Goal: Task Accomplishment & Management: Use online tool/utility

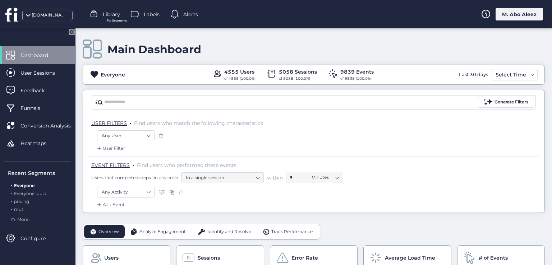
scroll to position [36, 0]
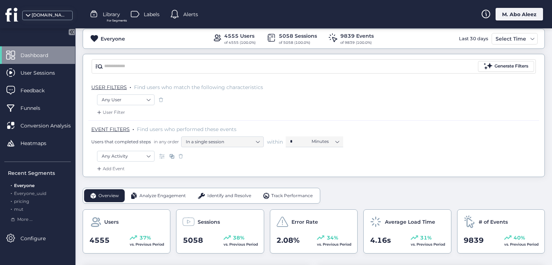
click at [158, 99] on span at bounding box center [160, 99] width 7 height 7
click at [179, 156] on span at bounding box center [180, 156] width 7 height 7
click at [180, 156] on span at bounding box center [180, 156] width 7 height 7
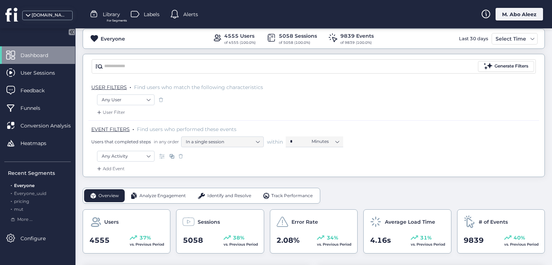
click at [180, 156] on span at bounding box center [180, 156] width 7 height 7
click at [171, 155] on span at bounding box center [171, 156] width 7 height 7
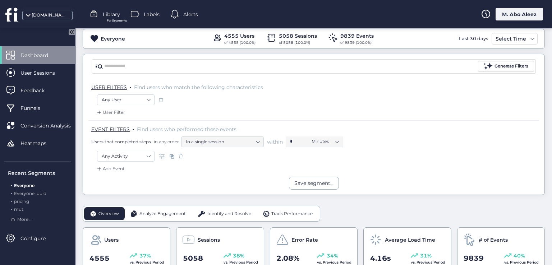
click at [174, 156] on span at bounding box center [171, 156] width 7 height 7
click at [172, 155] on span at bounding box center [171, 156] width 7 height 7
click at [159, 155] on span at bounding box center [162, 156] width 7 height 7
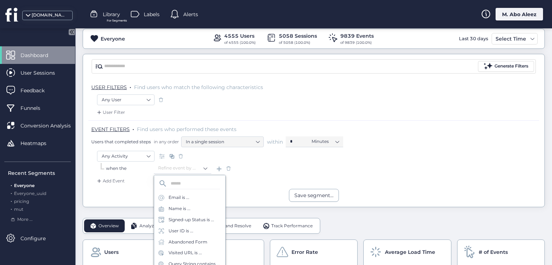
click at [229, 168] on span at bounding box center [228, 168] width 7 height 7
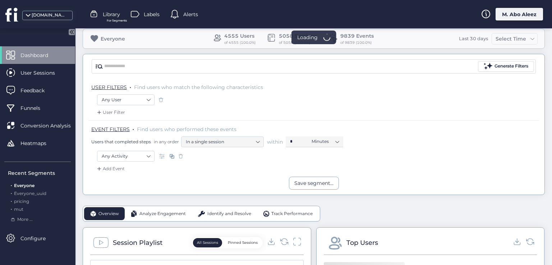
click at [162, 157] on span at bounding box center [162, 156] width 7 height 7
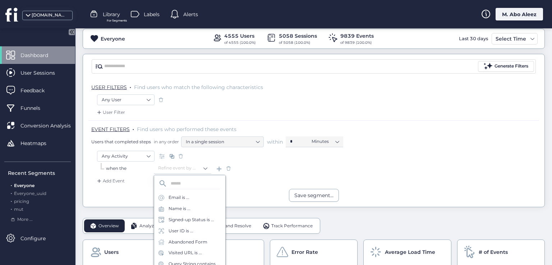
click at [230, 167] on span at bounding box center [228, 168] width 7 height 7
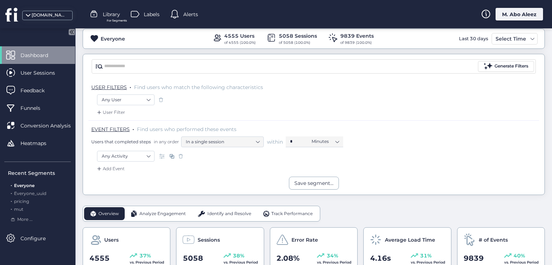
click at [161, 156] on span at bounding box center [162, 156] width 7 height 7
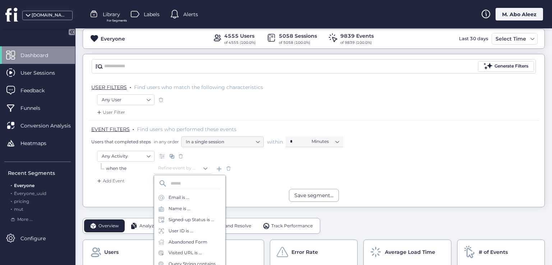
click at [227, 168] on span at bounding box center [228, 168] width 7 height 7
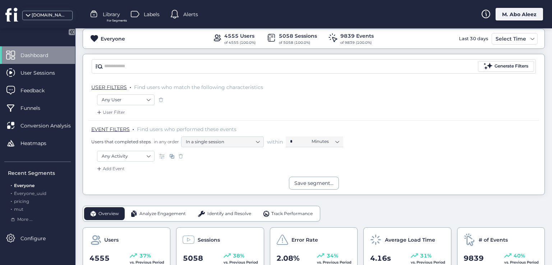
click at [162, 153] on span at bounding box center [162, 156] width 7 height 7
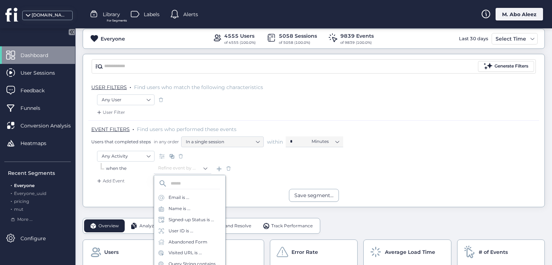
click at [162, 153] on span at bounding box center [162, 156] width 7 height 7
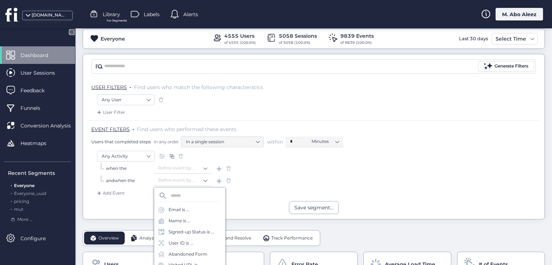
click at [230, 182] on span at bounding box center [228, 180] width 7 height 7
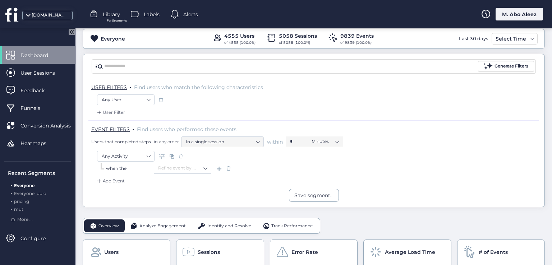
click at [228, 172] on div at bounding box center [228, 168] width 7 height 11
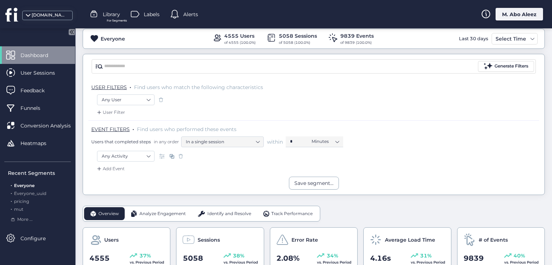
click at [159, 155] on span at bounding box center [162, 156] width 7 height 7
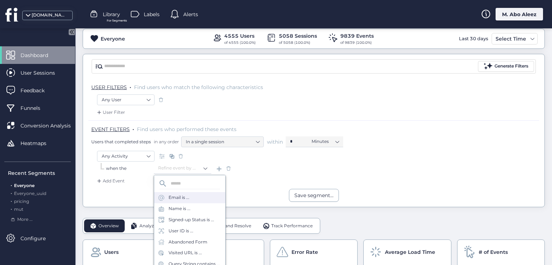
click at [184, 197] on div "Email is ..." at bounding box center [179, 197] width 21 height 7
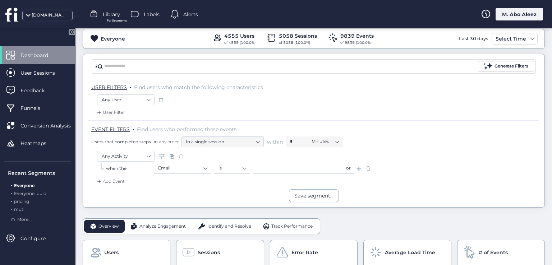
drag, startPoint x: 247, startPoint y: 169, endPoint x: 251, endPoint y: 169, distance: 4.0
click at [247, 169] on nz-select-top-control "is" at bounding box center [232, 168] width 36 height 11
click at [259, 167] on input "text" at bounding box center [298, 168] width 90 height 11
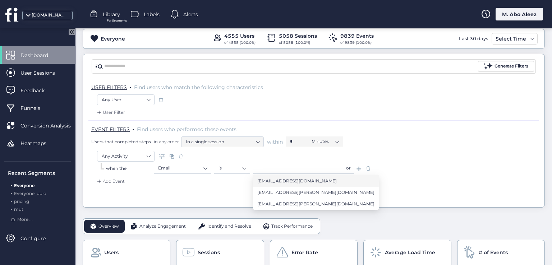
click at [265, 183] on span "[EMAIL_ADDRESS][DOMAIN_NAME]" at bounding box center [296, 181] width 79 height 8
type input "**********"
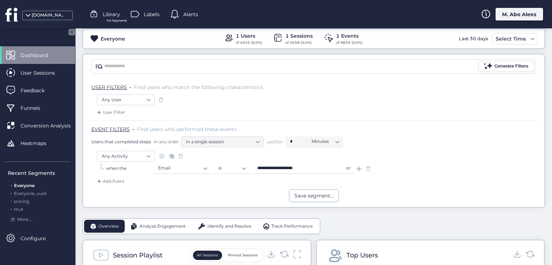
scroll to position [108, 0]
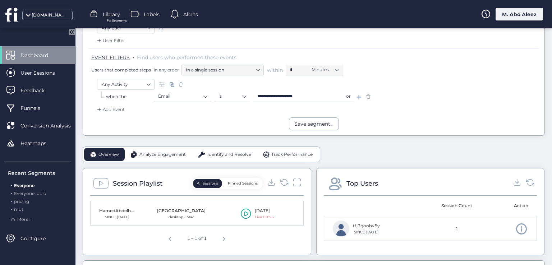
click at [369, 94] on span at bounding box center [368, 96] width 7 height 7
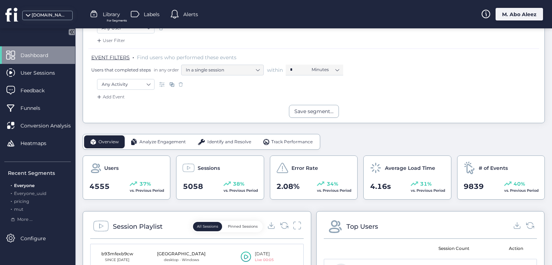
scroll to position [72, 0]
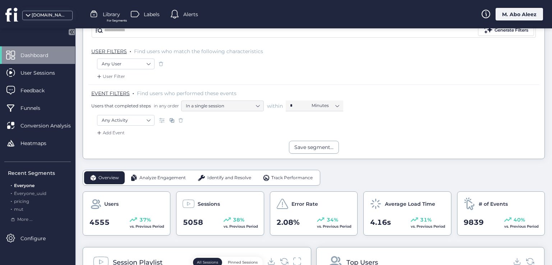
click at [181, 118] on span at bounding box center [180, 120] width 7 height 7
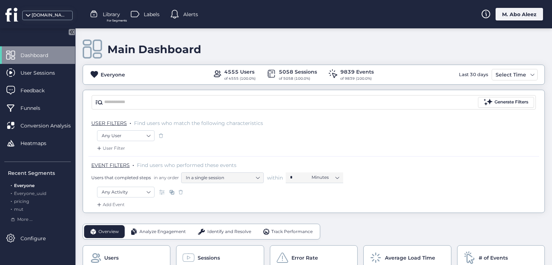
click at [179, 190] on span at bounding box center [180, 192] width 7 height 7
click at [160, 135] on span at bounding box center [160, 135] width 7 height 7
click at [160, 136] on span at bounding box center [160, 135] width 7 height 7
click at [147, 138] on nz-select-item "Any User" at bounding box center [126, 135] width 48 height 11
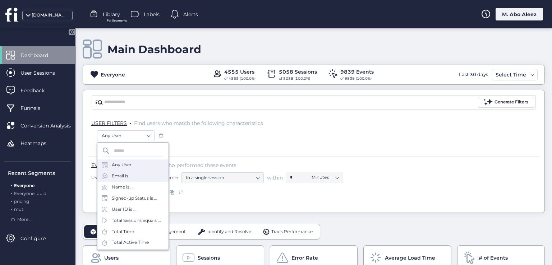
click at [133, 178] on div "Email is ..." at bounding box center [132, 176] width 71 height 11
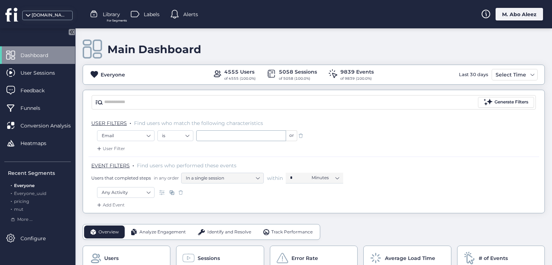
click at [112, 147] on div "User Filter" at bounding box center [110, 148] width 29 height 7
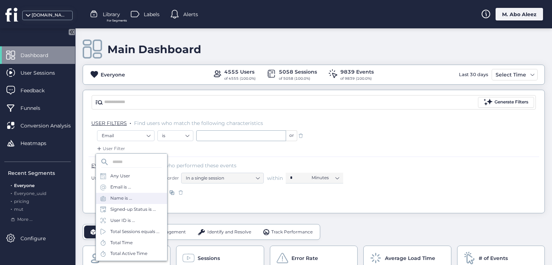
click at [137, 199] on div "Name is ..." at bounding box center [131, 198] width 71 height 11
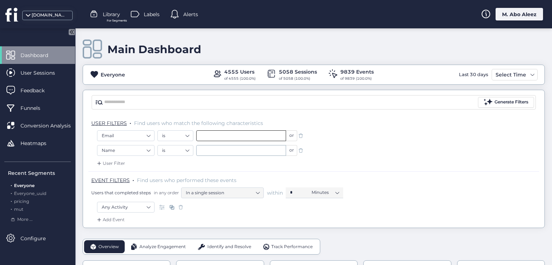
click at [215, 131] on input "text" at bounding box center [241, 135] width 90 height 11
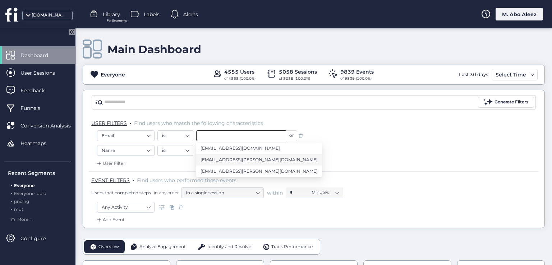
click at [226, 158] on span "[EMAIL_ADDRESS][PERSON_NAME][DOMAIN_NAME]" at bounding box center [259, 160] width 117 height 8
type input "**********"
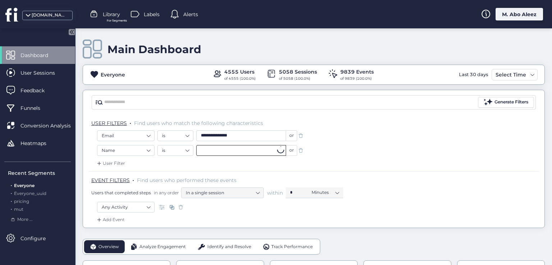
click at [209, 149] on input "text" at bounding box center [241, 150] width 90 height 11
click at [217, 166] on span "[PERSON_NAME]" at bounding box center [220, 163] width 38 height 8
type input "**********"
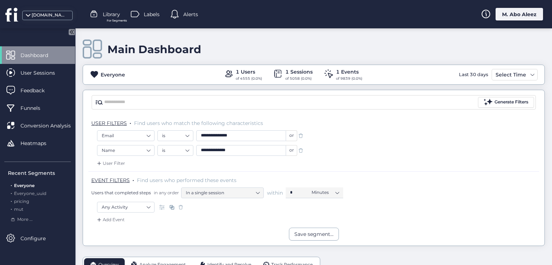
click at [299, 136] on span at bounding box center [300, 135] width 7 height 7
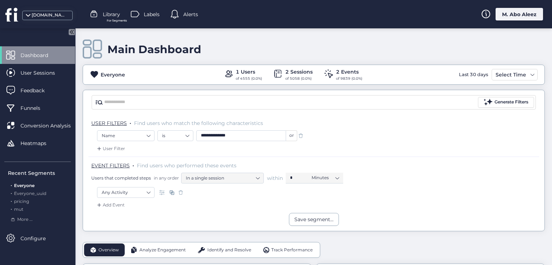
click at [299, 136] on span at bounding box center [300, 135] width 7 height 7
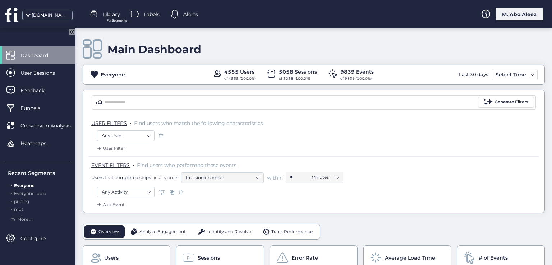
click at [163, 135] on span at bounding box center [160, 135] width 7 height 7
click at [180, 190] on span at bounding box center [180, 192] width 7 height 7
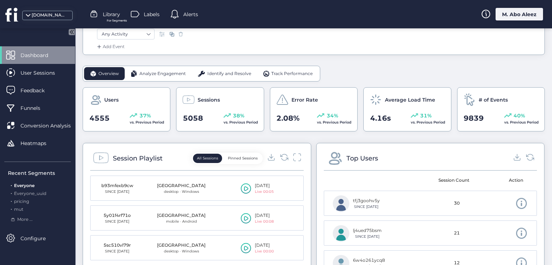
scroll to position [144, 0]
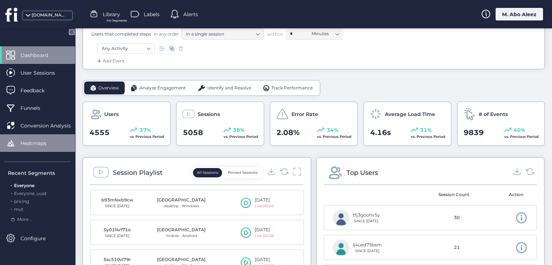
click at [40, 137] on div "Heatmaps" at bounding box center [37, 143] width 75 height 18
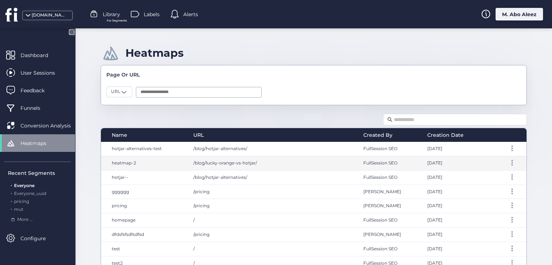
click at [227, 166] on div "/blog/lucky-orange-vs-hotjar/" at bounding box center [271, 163] width 170 height 14
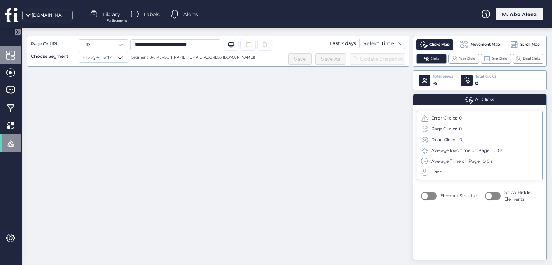
click at [15, 54] on span at bounding box center [10, 55] width 9 height 9
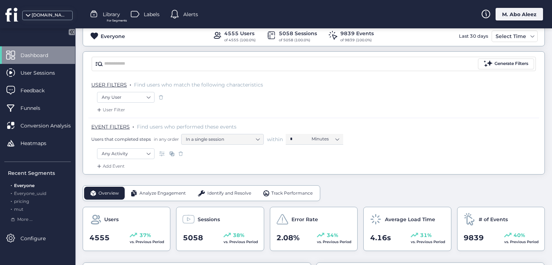
scroll to position [108, 0]
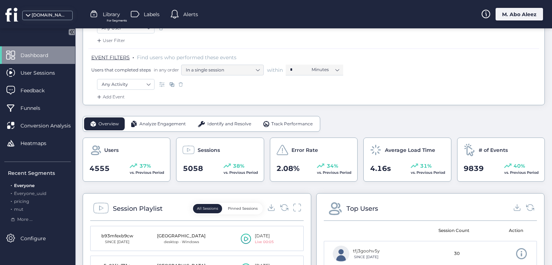
click at [144, 130] on div "Overview Analyze Engagement Identify and Resolve Track Performance" at bounding box center [202, 124] width 238 height 16
click at [145, 130] on div "Overview Analyze Engagement Identify and Resolve Track Performance" at bounding box center [202, 124] width 238 height 16
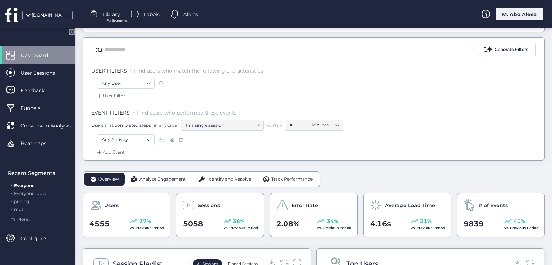
scroll to position [0, 0]
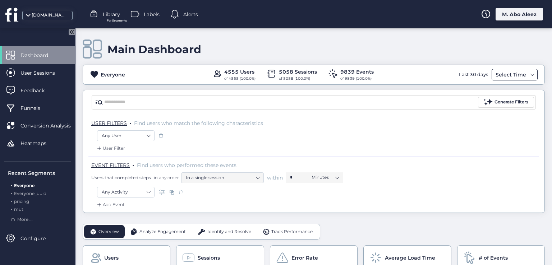
click at [509, 75] on div "Select Time" at bounding box center [511, 74] width 34 height 9
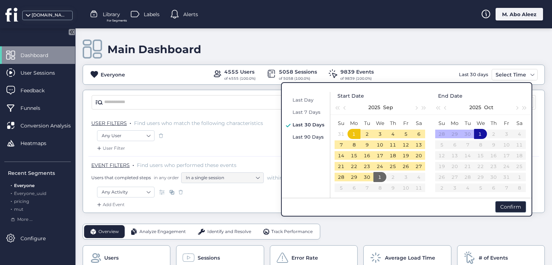
click at [311, 133] on div "Last 90 Days" at bounding box center [309, 137] width 36 height 9
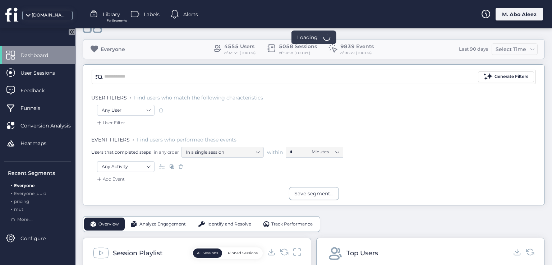
scroll to position [144, 0]
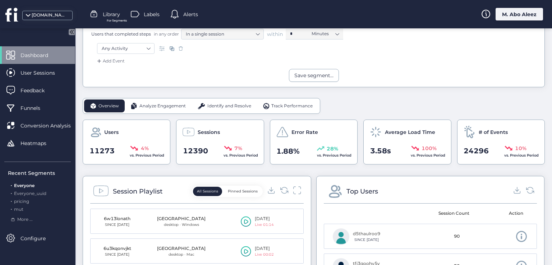
click at [222, 105] on span "Identify and Resolve" at bounding box center [229, 106] width 44 height 7
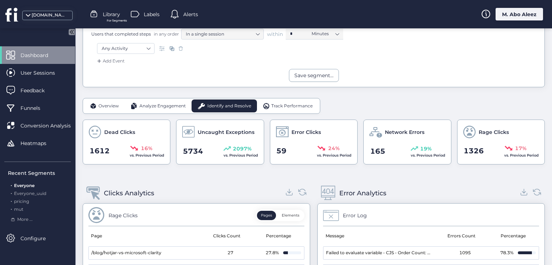
click at [171, 106] on span "Analyze Engagement" at bounding box center [162, 106] width 46 height 7
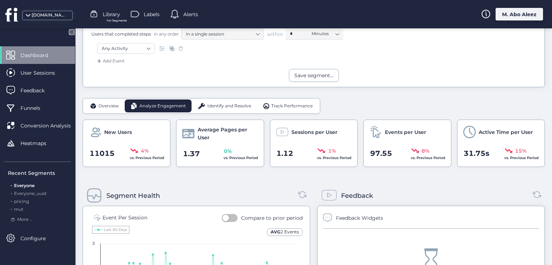
click at [70, 32] on icon at bounding box center [71, 32] width 2 height 4
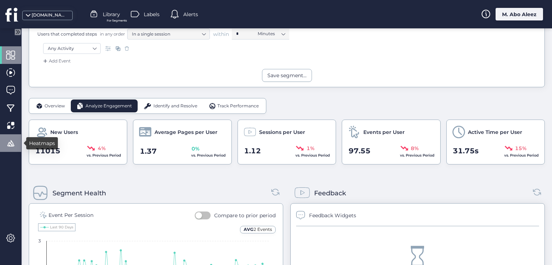
click at [14, 146] on span at bounding box center [10, 143] width 9 height 9
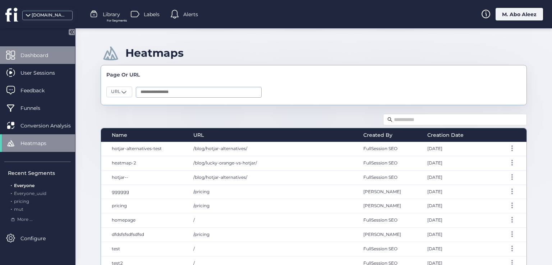
click at [36, 54] on span "Dashboard" at bounding box center [39, 55] width 38 height 8
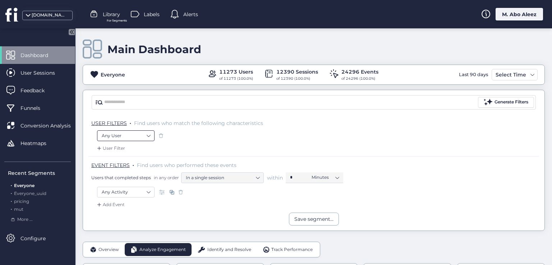
click at [136, 133] on nz-select-item "Any User" at bounding box center [126, 135] width 48 height 11
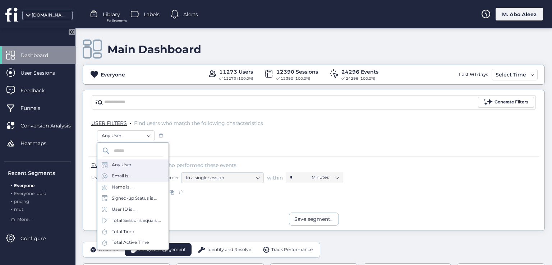
click at [139, 176] on div "Email is ..." at bounding box center [132, 176] width 71 height 11
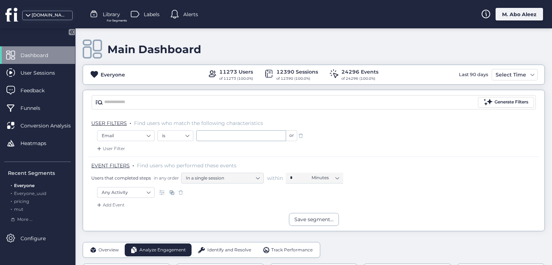
click at [122, 151] on div "User Filter" at bounding box center [110, 148] width 29 height 7
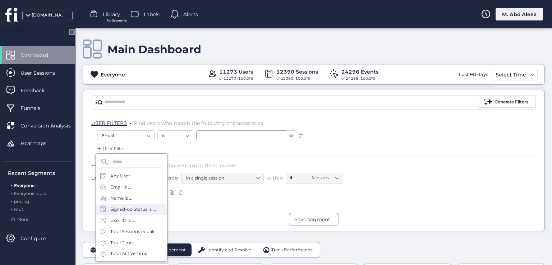
click at [137, 211] on div "Signed-up Status is ..." at bounding box center [133, 209] width 46 height 7
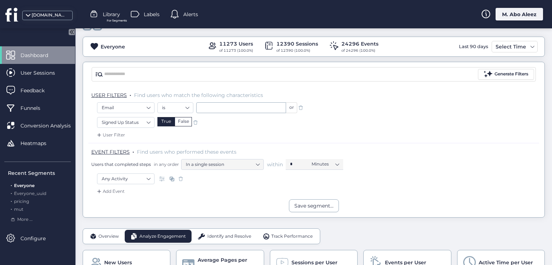
scroll to position [36, 0]
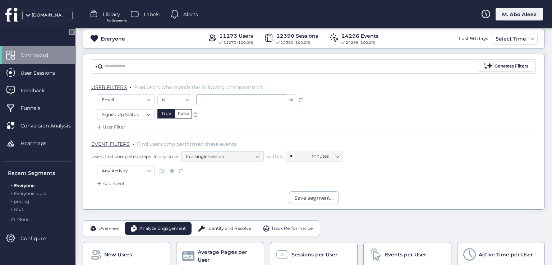
click at [195, 111] on span at bounding box center [195, 114] width 7 height 7
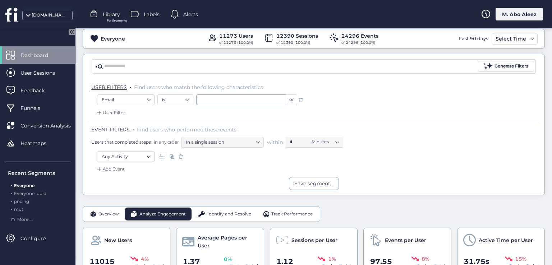
click at [118, 110] on div "User Filter" at bounding box center [110, 112] width 29 height 7
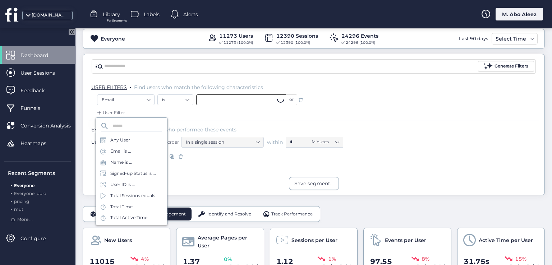
click at [212, 95] on input "text" at bounding box center [241, 100] width 90 height 11
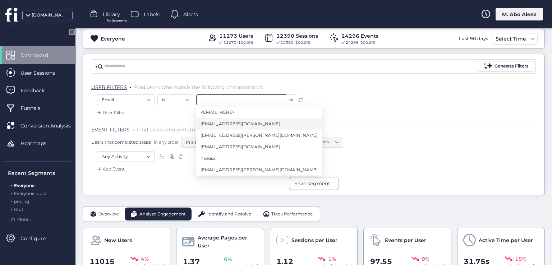
click at [211, 124] on span "[EMAIL_ADDRESS][DOMAIN_NAME]" at bounding box center [240, 124] width 79 height 8
type input "**********"
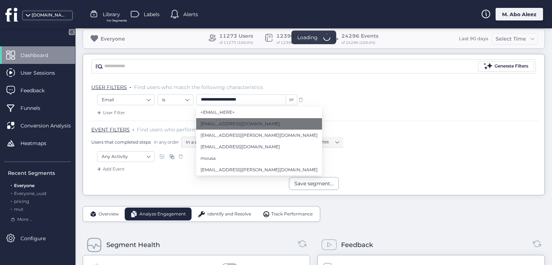
click at [109, 111] on div "User Filter" at bounding box center [110, 112] width 29 height 7
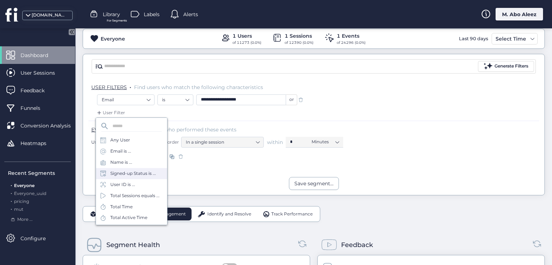
click at [132, 171] on div "Signed-up Status is ..." at bounding box center [133, 173] width 46 height 7
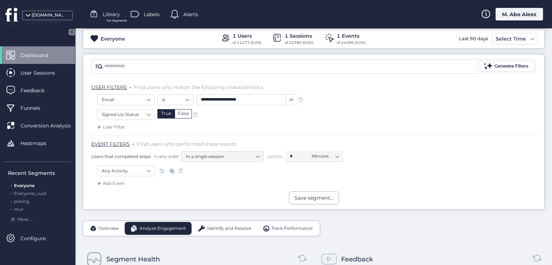
click at [180, 171] on span at bounding box center [180, 170] width 7 height 7
click at [118, 184] on div "Add Event" at bounding box center [110, 183] width 29 height 7
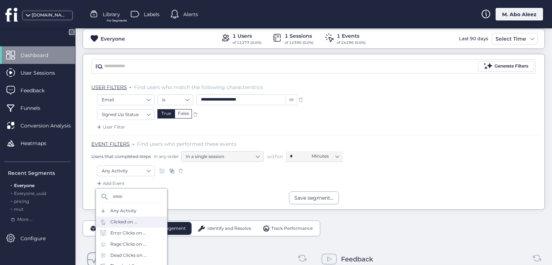
click at [124, 225] on div "Clicked on ..." at bounding box center [123, 222] width 27 height 7
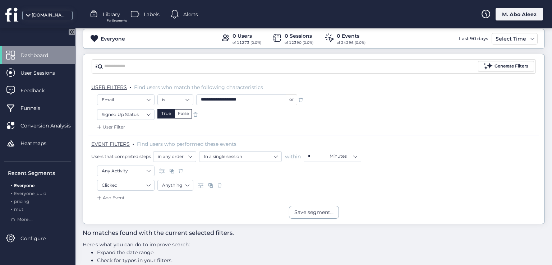
click at [221, 184] on span at bounding box center [219, 185] width 7 height 7
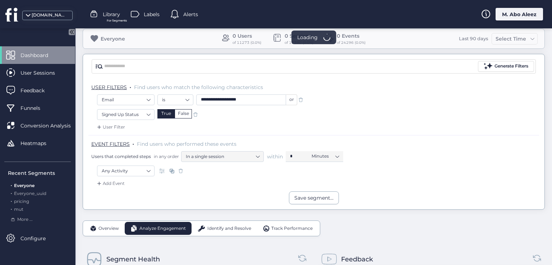
click at [179, 171] on span at bounding box center [180, 170] width 7 height 7
click at [134, 169] on nz-select-item "Any Activity" at bounding box center [126, 171] width 48 height 11
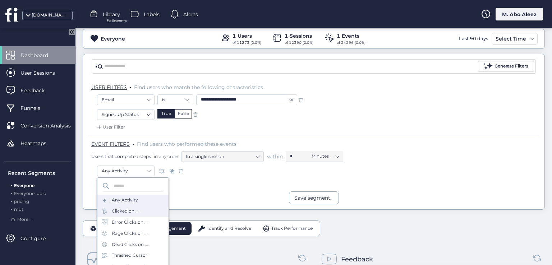
click at [134, 212] on div "Clicked on ..." at bounding box center [125, 211] width 27 height 7
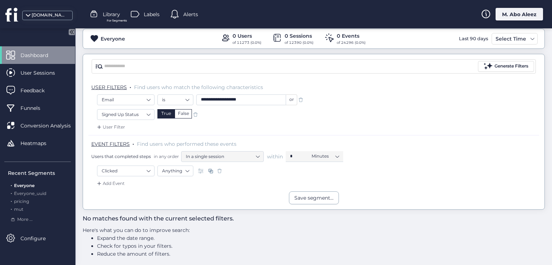
drag, startPoint x: 223, startPoint y: 169, endPoint x: 208, endPoint y: 168, distance: 15.2
click at [222, 169] on span at bounding box center [219, 170] width 7 height 7
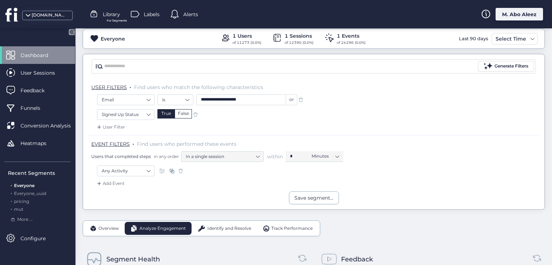
click at [180, 170] on span at bounding box center [180, 170] width 7 height 7
click at [121, 181] on div "Add Event" at bounding box center [110, 183] width 29 height 7
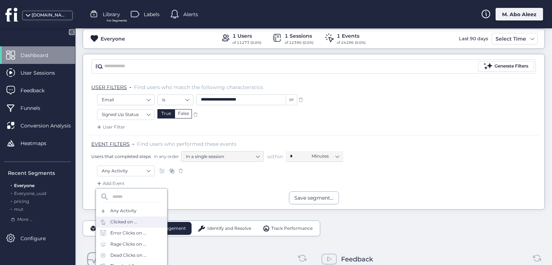
click at [118, 226] on div "Clicked on ..." at bounding box center [131, 222] width 71 height 11
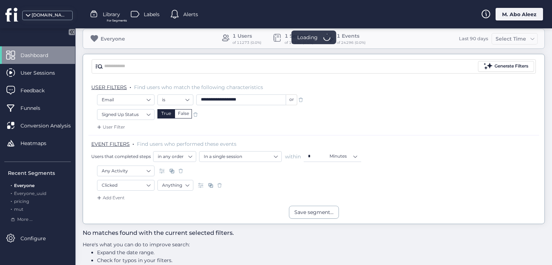
click at [116, 199] on div "Add Event" at bounding box center [110, 197] width 29 height 7
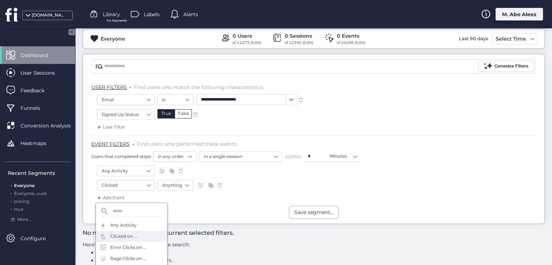
click at [131, 235] on div "Clicked on ..." at bounding box center [123, 236] width 27 height 7
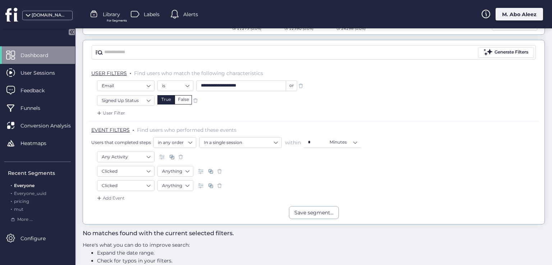
scroll to position [33, 0]
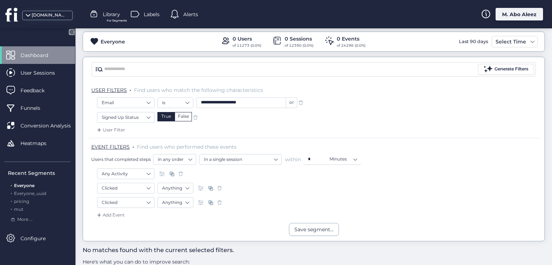
click at [300, 104] on span at bounding box center [300, 102] width 7 height 7
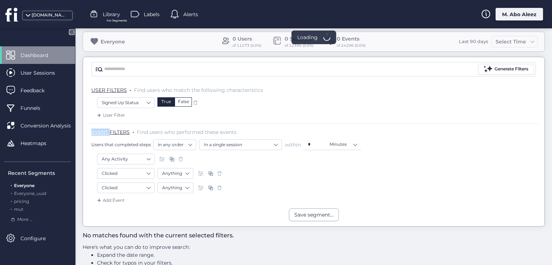
click at [300, 104] on div "Signed Up Status True False" at bounding box center [313, 103] width 433 height 12
click at [197, 100] on span at bounding box center [195, 102] width 7 height 7
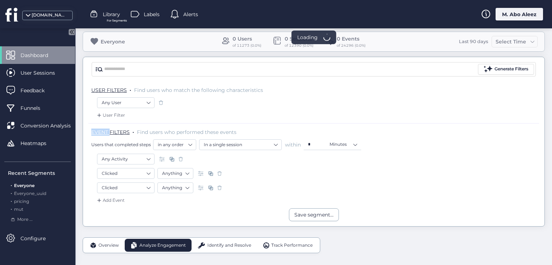
click at [221, 174] on span at bounding box center [219, 173] width 7 height 7
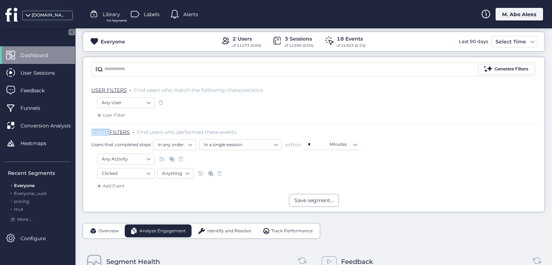
click at [221, 174] on span at bounding box center [219, 173] width 7 height 7
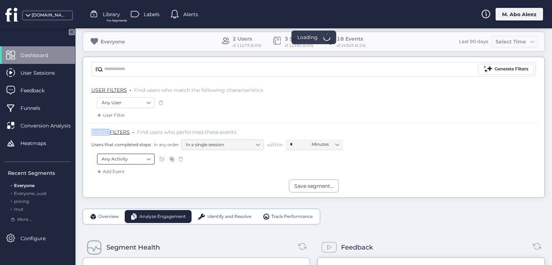
click at [140, 157] on nz-select-item "Any Activity" at bounding box center [126, 159] width 48 height 11
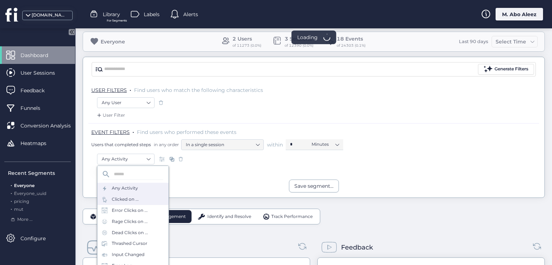
click at [129, 200] on div "Clicked on ..." at bounding box center [125, 199] width 27 height 7
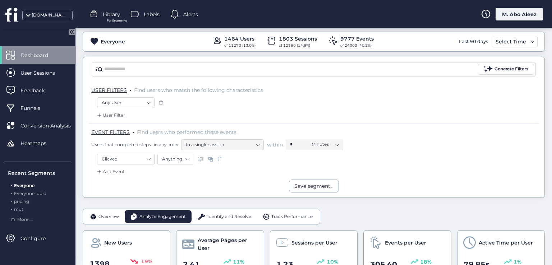
click at [219, 159] on span at bounding box center [219, 159] width 7 height 7
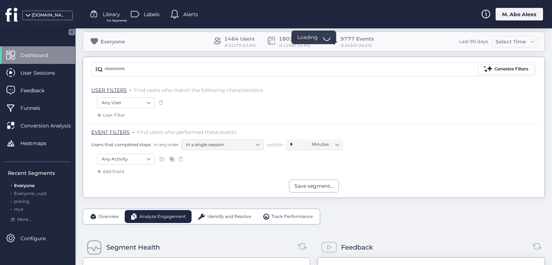
click at [112, 171] on div "Add Event" at bounding box center [110, 171] width 29 height 7
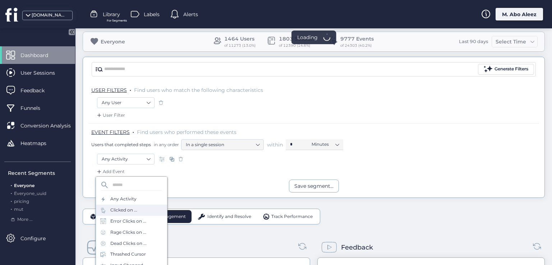
click at [115, 213] on div "Clicked on ..." at bounding box center [123, 210] width 27 height 7
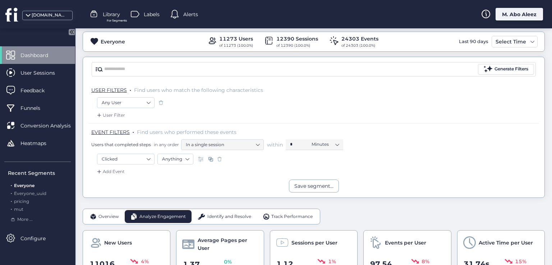
click at [219, 158] on span at bounding box center [219, 159] width 7 height 7
click at [120, 170] on div "Add Event" at bounding box center [110, 171] width 29 height 7
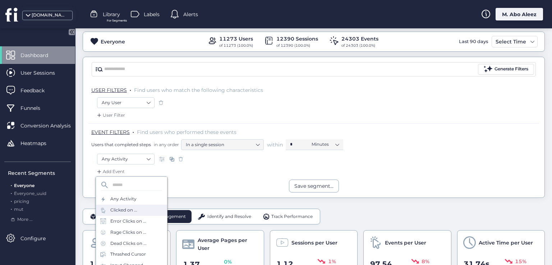
click at [120, 214] on div "Clicked on ..." at bounding box center [131, 210] width 71 height 11
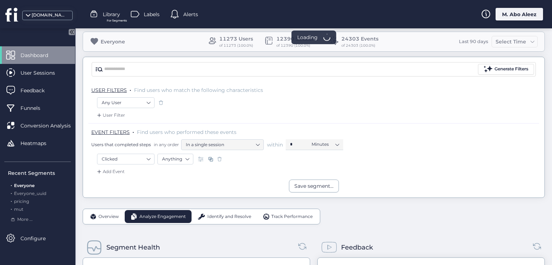
click at [221, 157] on span at bounding box center [219, 159] width 7 height 7
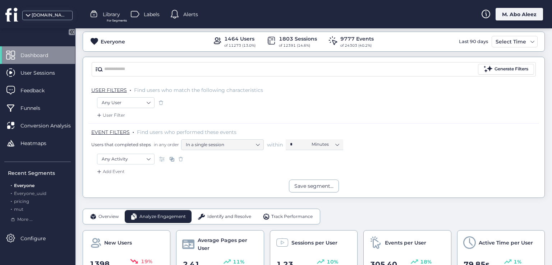
click at [116, 168] on div "Add Event" at bounding box center [110, 171] width 29 height 7
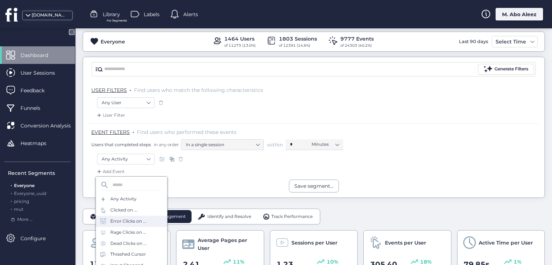
click at [129, 226] on div "Error Clicks on ..." at bounding box center [131, 221] width 71 height 11
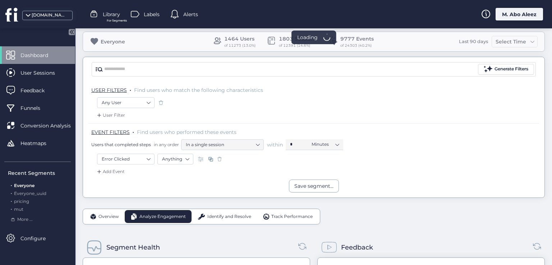
click at [218, 162] on div at bounding box center [219, 159] width 7 height 11
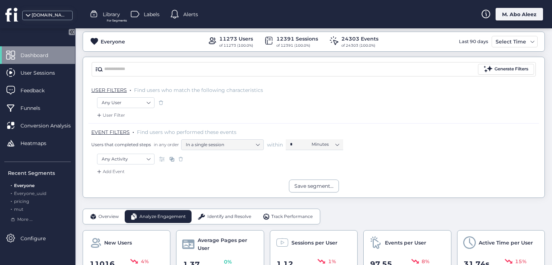
click at [219, 158] on div "Any Activity" at bounding box center [313, 160] width 433 height 12
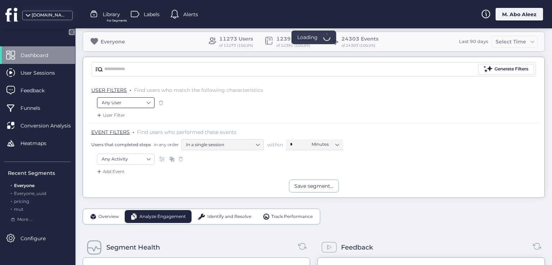
click at [142, 104] on nz-select-item "Any User" at bounding box center [126, 102] width 48 height 11
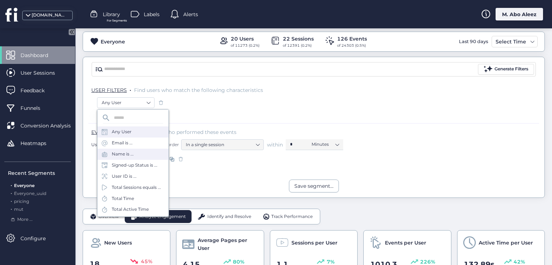
click at [127, 155] on div "Name is ..." at bounding box center [123, 154] width 22 height 7
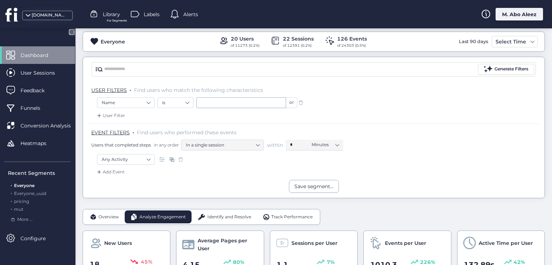
click at [119, 171] on div "Add Event" at bounding box center [110, 172] width 29 height 7
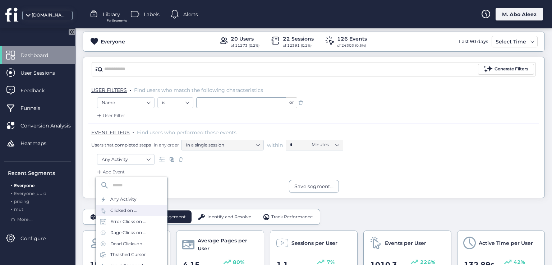
click at [132, 212] on div "Clicked on ..." at bounding box center [123, 210] width 27 height 7
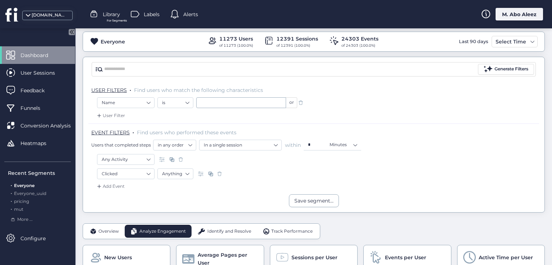
click at [222, 174] on span at bounding box center [219, 173] width 7 height 7
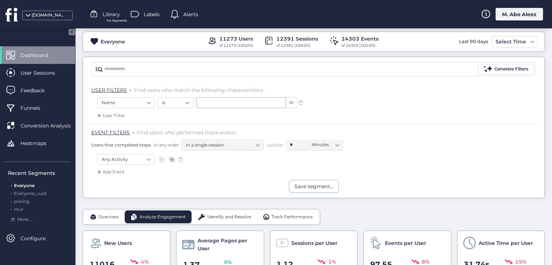
click at [179, 158] on span at bounding box center [180, 159] width 7 height 7
click at [303, 100] on span at bounding box center [300, 102] width 7 height 7
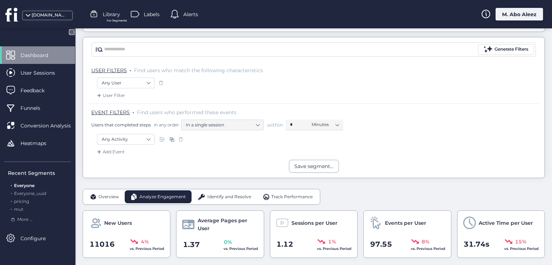
scroll to position [69, 0]
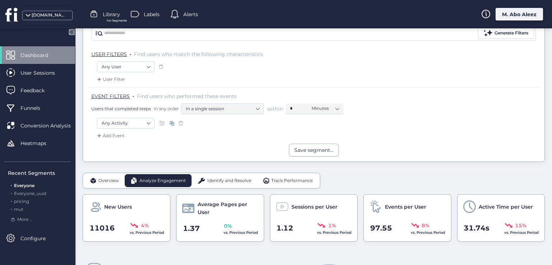
click at [181, 124] on span at bounding box center [180, 123] width 7 height 7
click at [162, 68] on span at bounding box center [160, 66] width 7 height 7
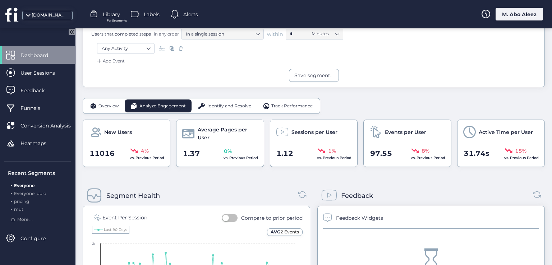
scroll to position [36, 0]
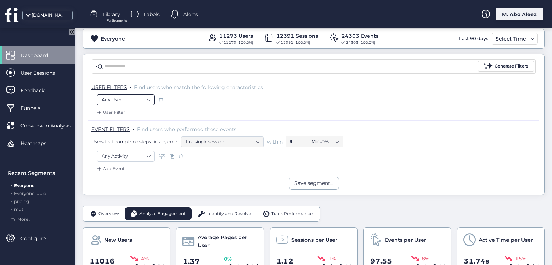
click at [140, 95] on nz-select-item "Any User" at bounding box center [126, 100] width 48 height 11
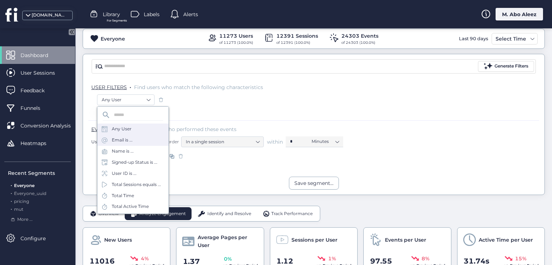
click at [133, 141] on div "Email is ..." at bounding box center [132, 140] width 71 height 11
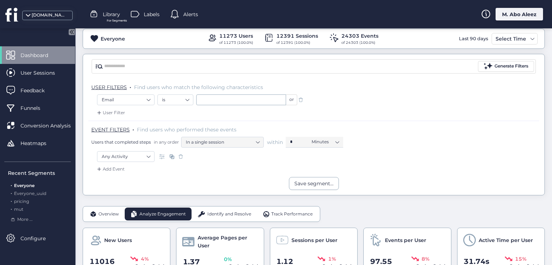
click at [293, 98] on div "or" at bounding box center [291, 100] width 11 height 11
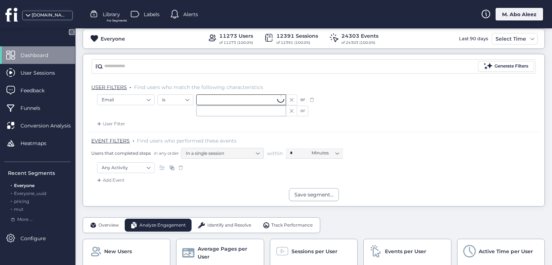
click at [262, 98] on input "text" at bounding box center [241, 100] width 90 height 11
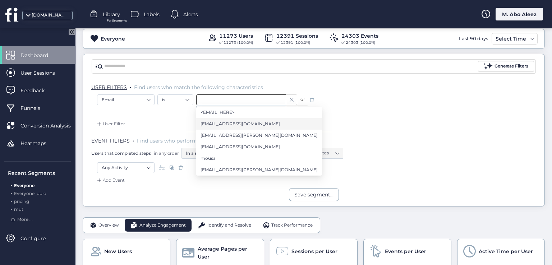
click at [233, 123] on span "[EMAIL_ADDRESS][DOMAIN_NAME]" at bounding box center [240, 124] width 79 height 8
type input "**********"
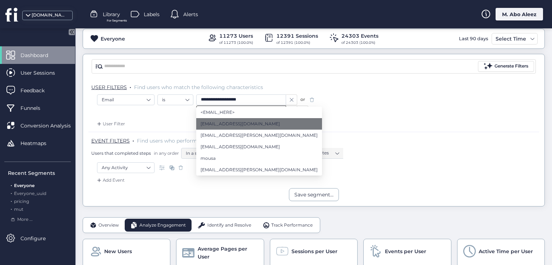
click at [230, 111] on input "text" at bounding box center [241, 111] width 90 height 11
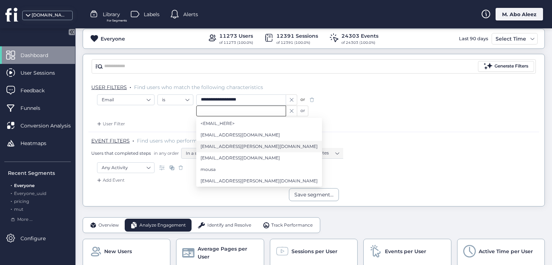
click at [230, 149] on span "[EMAIL_ADDRESS][PERSON_NAME][DOMAIN_NAME]" at bounding box center [259, 147] width 117 height 8
type input "**********"
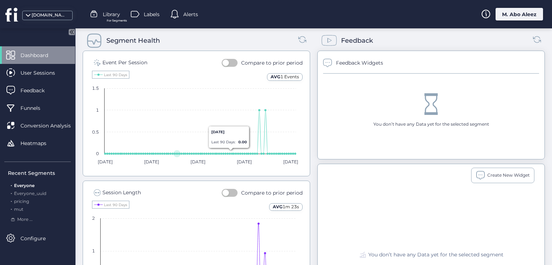
scroll to position [144, 0]
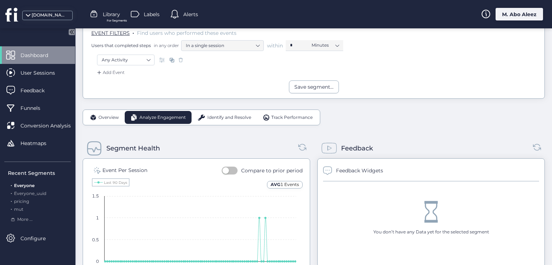
click at [116, 114] on span "Overview" at bounding box center [108, 117] width 20 height 7
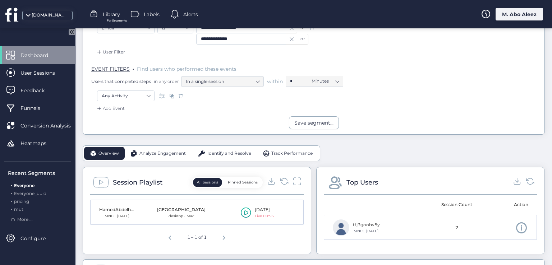
scroll to position [72, 0]
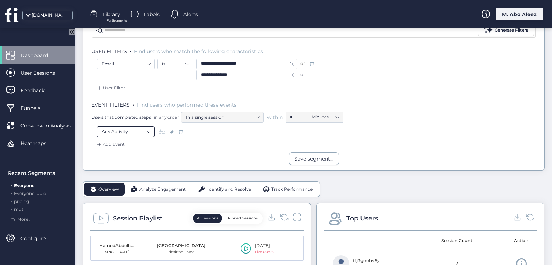
click at [146, 134] on nz-select-item "Any Activity" at bounding box center [126, 131] width 48 height 11
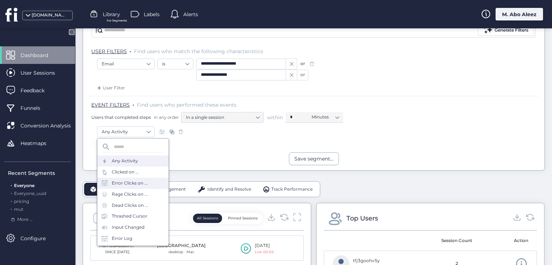
click at [141, 188] on div "Error Clicks on ..." at bounding box center [132, 183] width 71 height 11
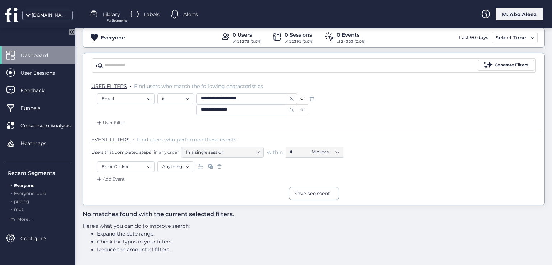
scroll to position [37, 0]
click at [299, 110] on div "or" at bounding box center [302, 110] width 11 height 11
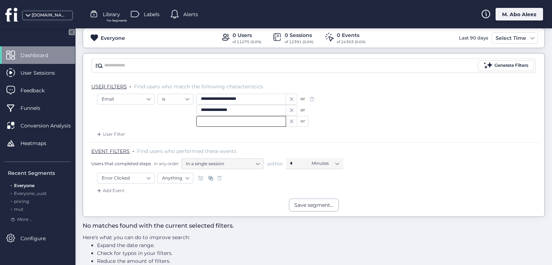
click at [241, 124] on input "text" at bounding box center [241, 121] width 90 height 11
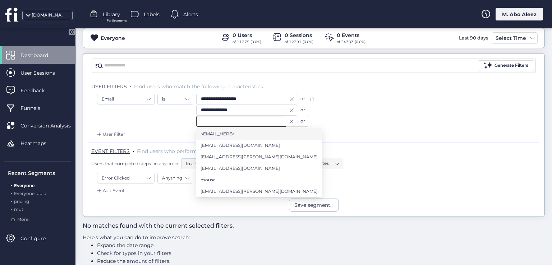
click at [236, 133] on li "<EMAIL_HERE>" at bounding box center [259, 133] width 126 height 11
type input "**********"
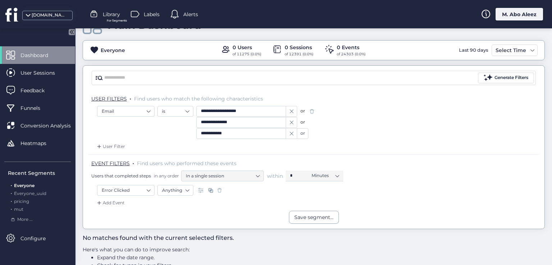
scroll to position [12, 0]
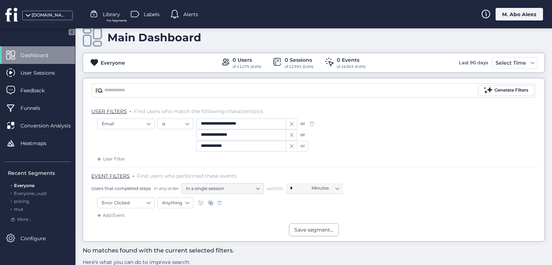
click at [303, 143] on div "or" at bounding box center [302, 146] width 11 height 11
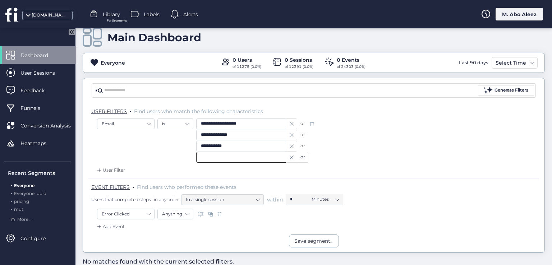
click at [227, 160] on input "text" at bounding box center [241, 157] width 90 height 11
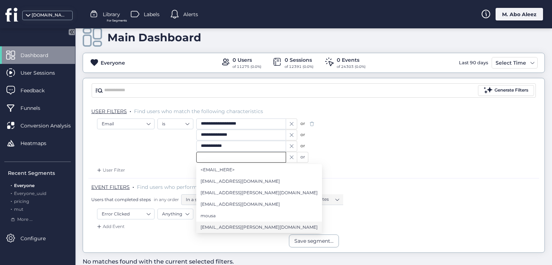
click at [232, 224] on span "[EMAIL_ADDRESS][PERSON_NAME][DOMAIN_NAME]" at bounding box center [259, 228] width 117 height 8
type input "**********"
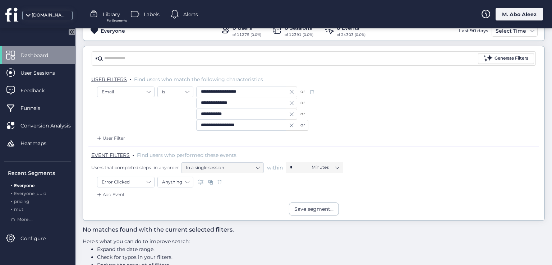
scroll to position [59, 0]
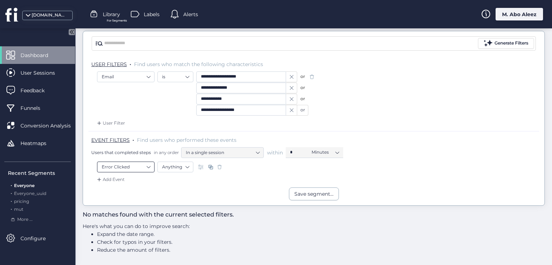
click at [152, 170] on nz-select-top-control "Error Clicked" at bounding box center [125, 167] width 57 height 11
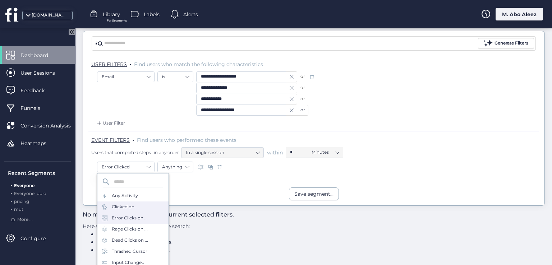
click at [142, 204] on div "Clicked on ..." at bounding box center [132, 207] width 71 height 11
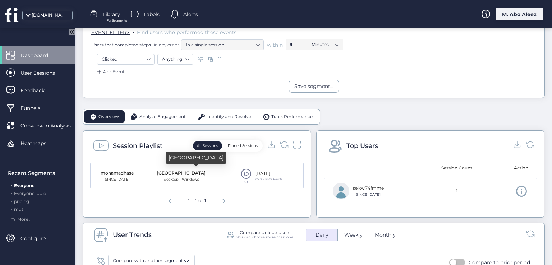
scroll to position [95, 0]
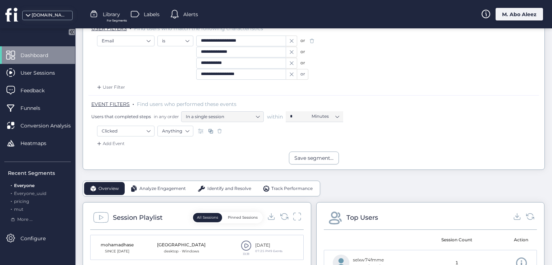
click at [310, 40] on span at bounding box center [311, 40] width 7 height 7
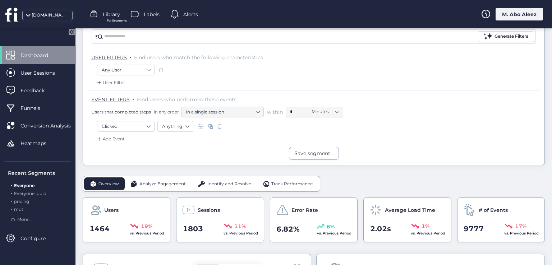
scroll to position [59, 0]
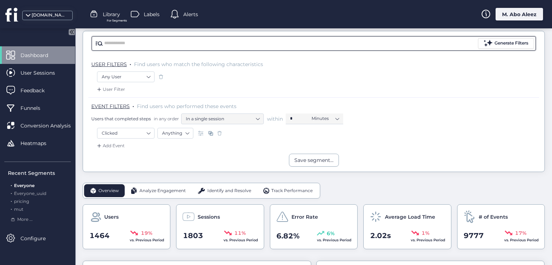
click at [256, 42] on input "text" at bounding box center [290, 43] width 372 height 11
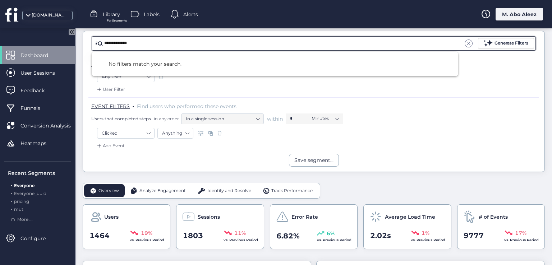
type input "**********"
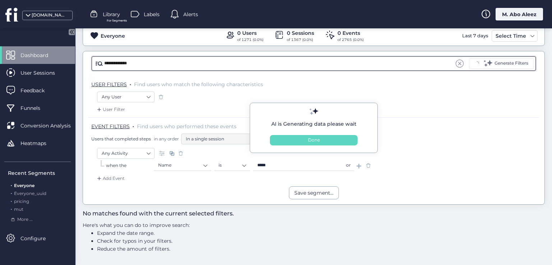
scroll to position [38, 0]
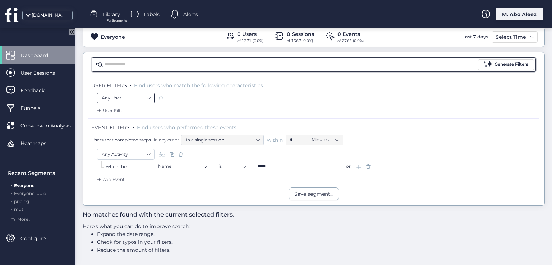
click at [141, 96] on nz-select-item "Any User" at bounding box center [126, 98] width 48 height 11
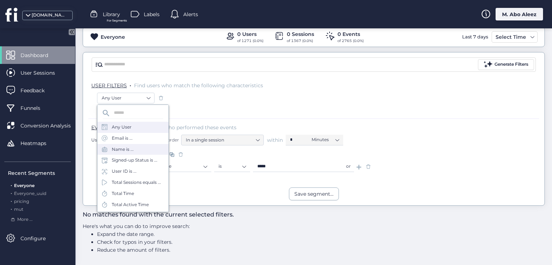
click at [144, 147] on div "Name is ..." at bounding box center [132, 149] width 71 height 11
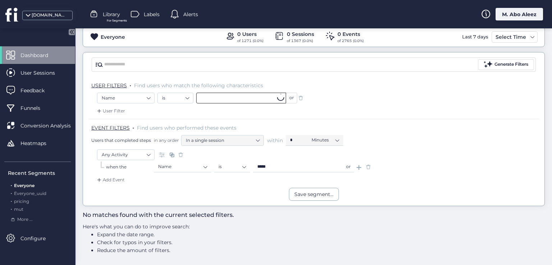
click at [206, 99] on input "text" at bounding box center [241, 98] width 90 height 11
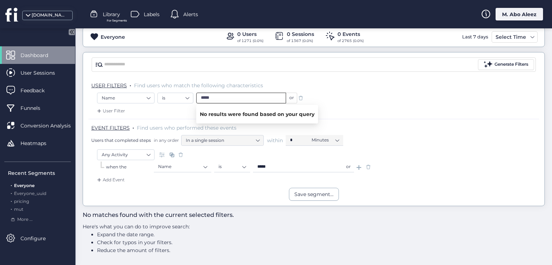
type input "*****"
click at [367, 163] on span at bounding box center [368, 166] width 7 height 7
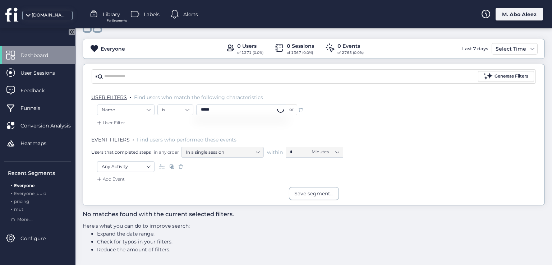
click at [202, 111] on input "*****" at bounding box center [241, 110] width 90 height 11
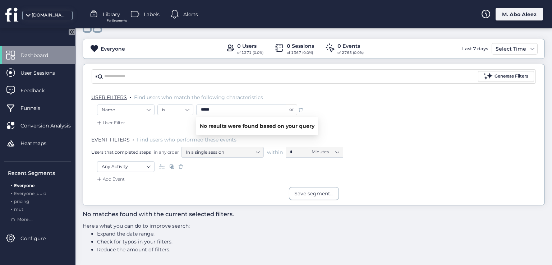
click at [303, 111] on span at bounding box center [300, 109] width 7 height 7
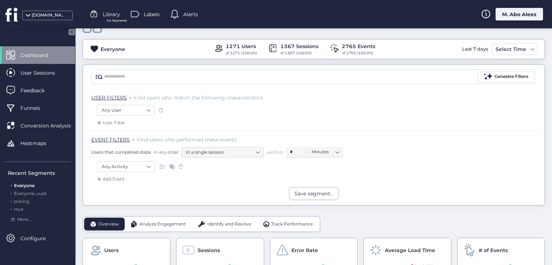
scroll to position [26, 0]
click at [182, 166] on span at bounding box center [180, 166] width 7 height 7
click at [158, 108] on span at bounding box center [160, 109] width 7 height 7
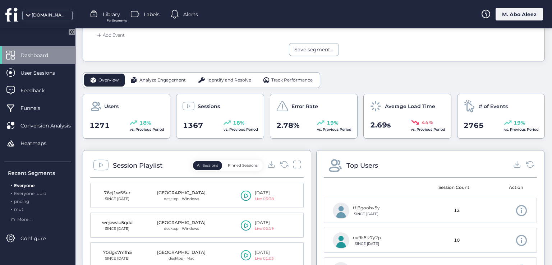
scroll to position [26, 0]
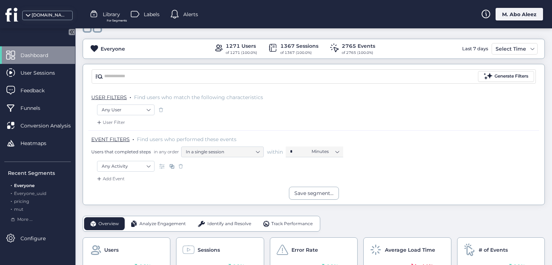
click at [119, 175] on div "Add Event" at bounding box center [110, 178] width 29 height 7
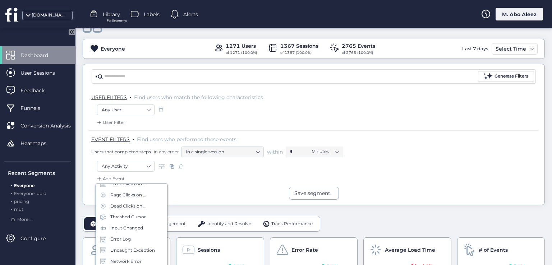
scroll to position [108, 0]
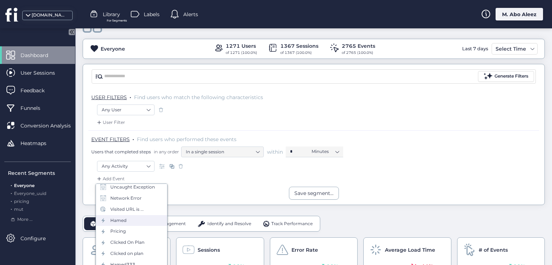
click at [130, 220] on div "Hamed" at bounding box center [131, 220] width 71 height 11
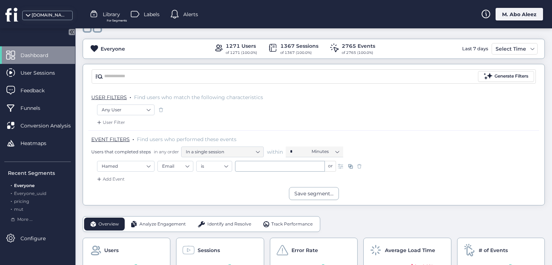
click at [358, 165] on span at bounding box center [359, 166] width 7 height 7
click at [120, 178] on div "Add Event" at bounding box center [110, 178] width 29 height 7
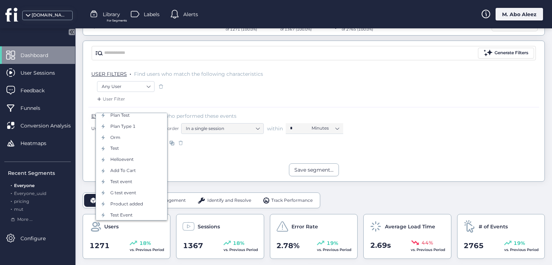
scroll to position [98, 0]
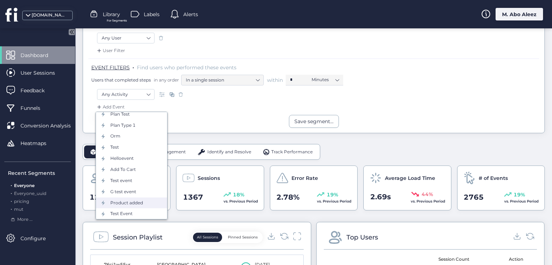
click at [137, 203] on div "Product added" at bounding box center [126, 203] width 33 height 7
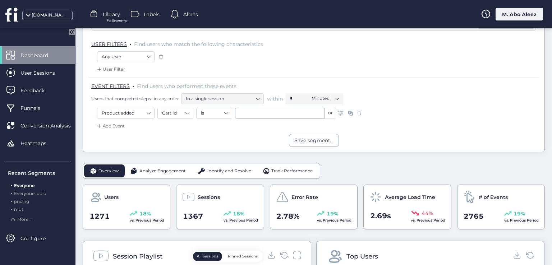
scroll to position [62, 0]
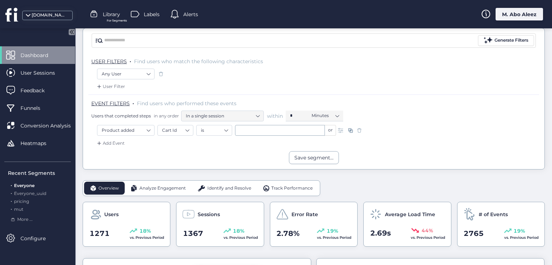
click at [360, 130] on span at bounding box center [359, 130] width 7 height 7
click at [144, 132] on nz-select-item "Any Activity" at bounding box center [126, 130] width 48 height 11
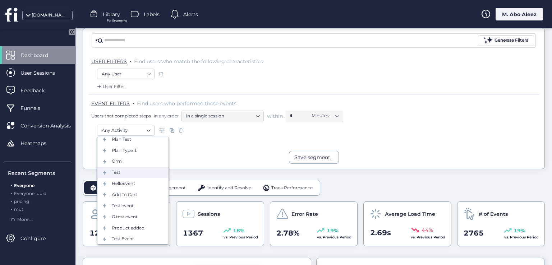
scroll to position [126, 0]
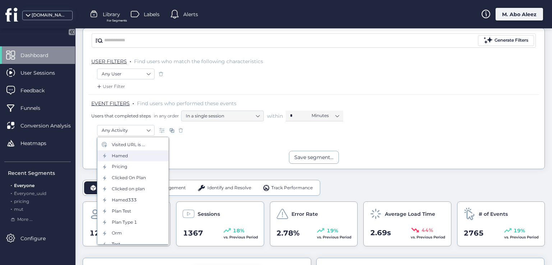
click at [122, 154] on div "Hamed" at bounding box center [120, 156] width 16 height 7
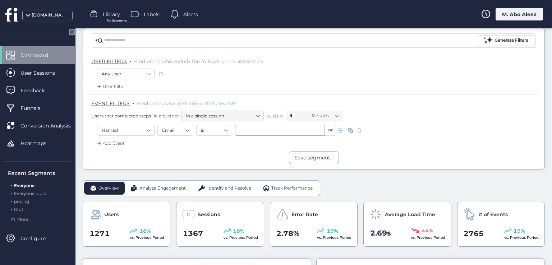
click at [358, 129] on span at bounding box center [359, 130] width 7 height 7
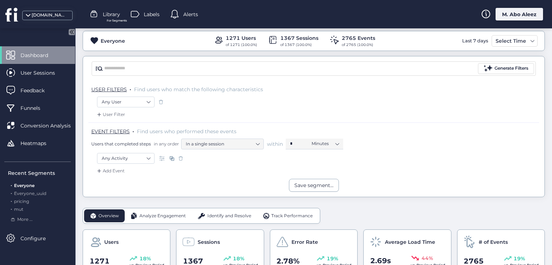
scroll to position [0, 0]
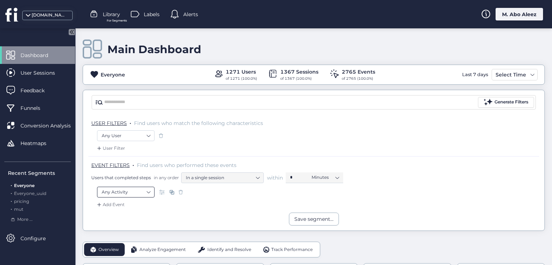
click at [148, 189] on nz-select-item "Any Activity" at bounding box center [126, 192] width 48 height 11
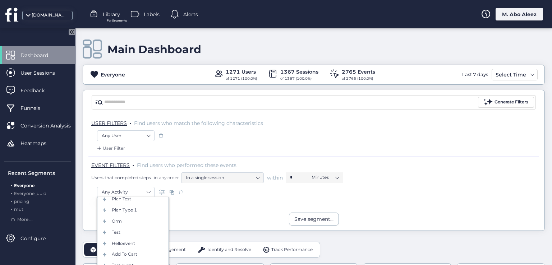
scroll to position [72, 0]
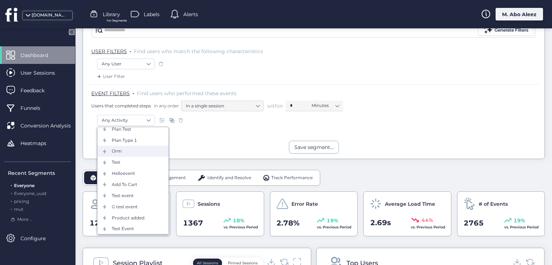
click at [124, 154] on div "Orm" at bounding box center [132, 151] width 71 height 11
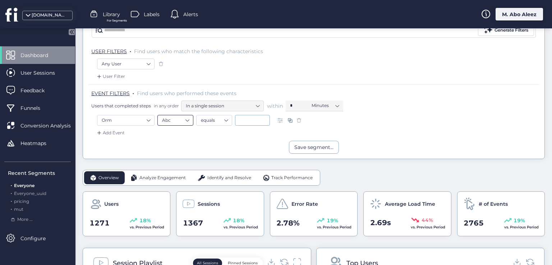
click at [193, 117] on nz-select-top-control "Abc" at bounding box center [175, 120] width 36 height 11
click at [184, 118] on nz-select-item "Abc" at bounding box center [175, 120] width 27 height 11
click at [211, 118] on nz-select-item "equals" at bounding box center [214, 120] width 27 height 11
click at [133, 121] on nz-select-item "Orm" at bounding box center [126, 120] width 48 height 11
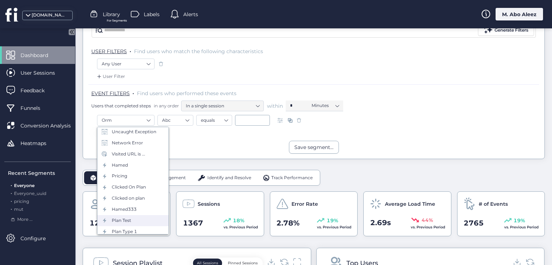
scroll to position [90, 0]
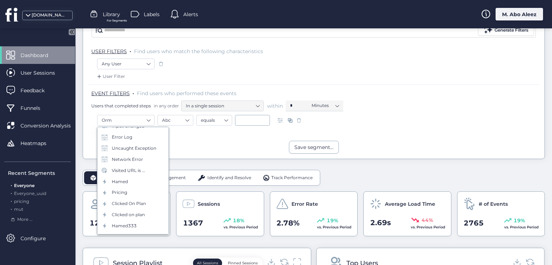
click at [210, 143] on div "Save segment..." at bounding box center [313, 147] width 461 height 13
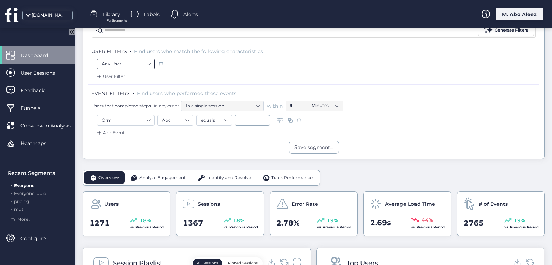
click at [118, 62] on nz-select-item "Any User" at bounding box center [126, 64] width 48 height 11
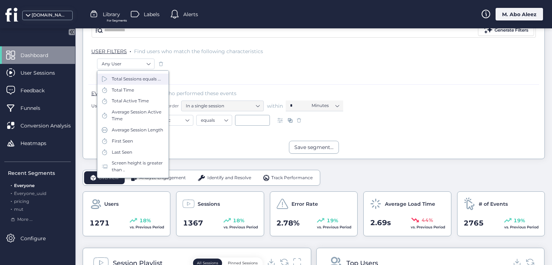
scroll to position [98, 0]
click at [190, 158] on div "Generate Filters USER FILTERS . Find users who match the following characterist…" at bounding box center [314, 88] width 462 height 141
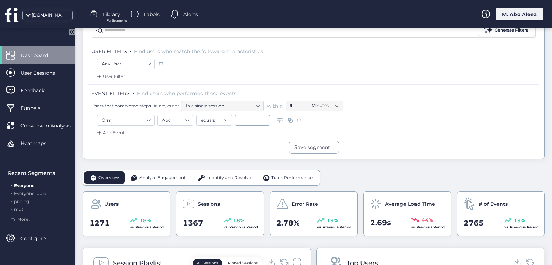
click at [123, 112] on div "EVENT FILTERS . Find users who performed these events Users that completed step…" at bounding box center [313, 99] width 451 height 31
click at [127, 115] on nz-select-item "Orm" at bounding box center [126, 120] width 48 height 11
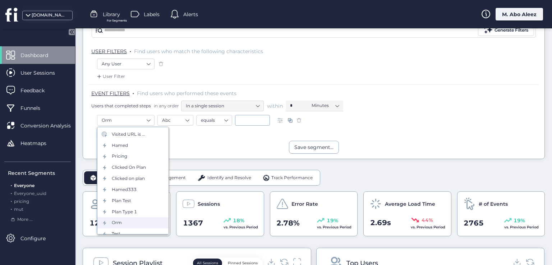
scroll to position [126, 0]
click at [137, 168] on div "Clicked On Plan" at bounding box center [129, 168] width 34 height 7
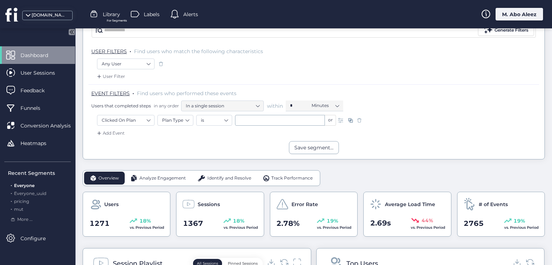
click at [358, 120] on span at bounding box center [359, 120] width 7 height 7
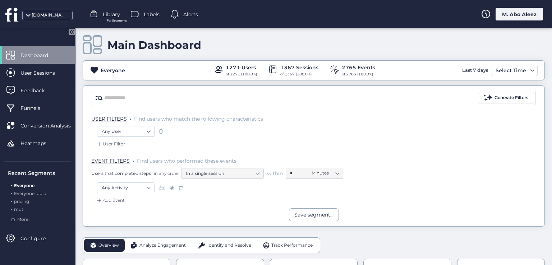
scroll to position [0, 0]
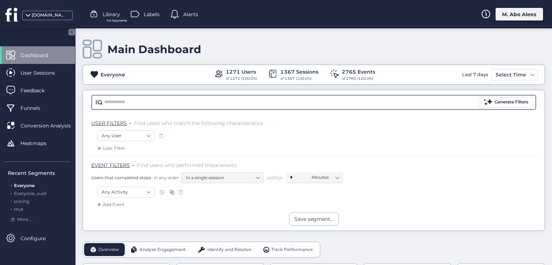
click at [119, 102] on input "text" at bounding box center [290, 102] width 372 height 11
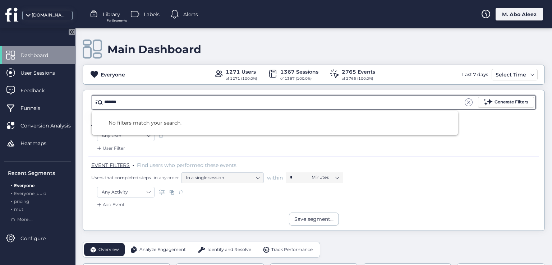
type input "*******"
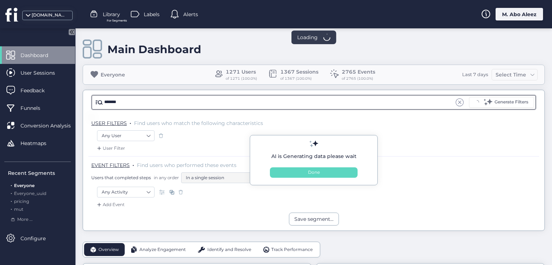
click at [293, 171] on div "Done" at bounding box center [314, 172] width 88 height 10
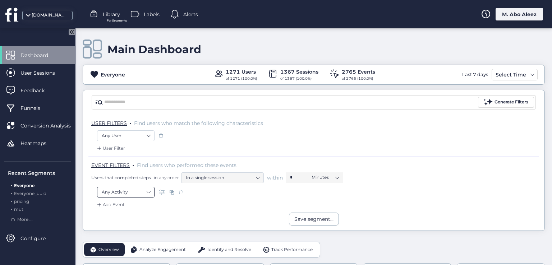
click at [140, 191] on nz-select-item "Any Activity" at bounding box center [126, 192] width 48 height 11
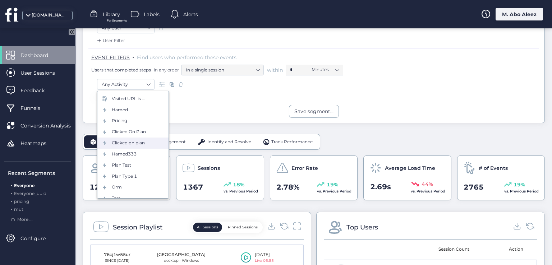
scroll to position [90, 0]
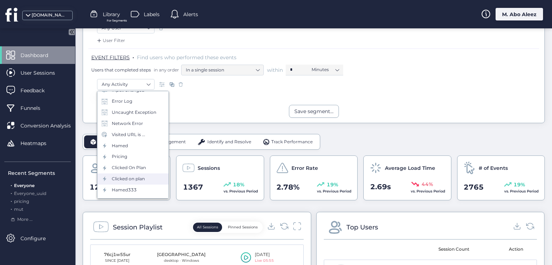
click at [138, 174] on div "Clicked on plan" at bounding box center [132, 179] width 71 height 11
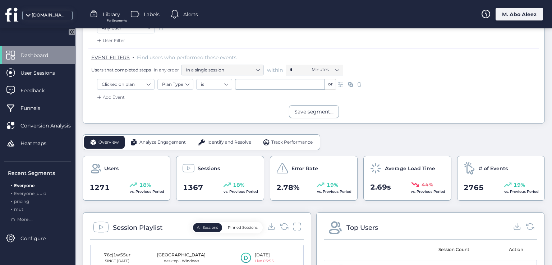
click at [360, 83] on span at bounding box center [359, 84] width 7 height 7
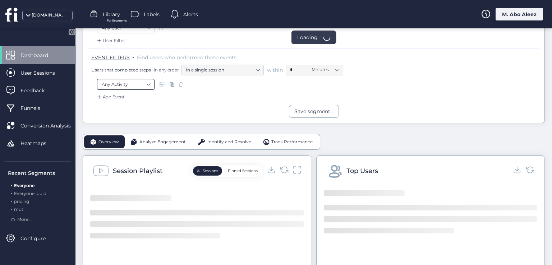
click at [138, 84] on nz-select-item "Any Activity" at bounding box center [126, 84] width 48 height 11
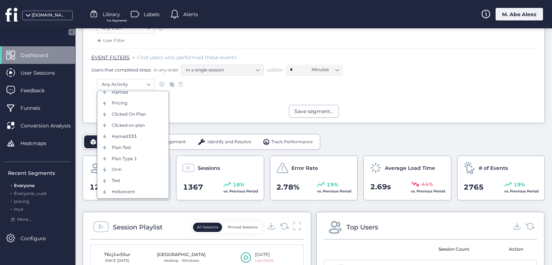
scroll to position [144, 0]
click at [229, 115] on div "Save segment..." at bounding box center [313, 111] width 461 height 13
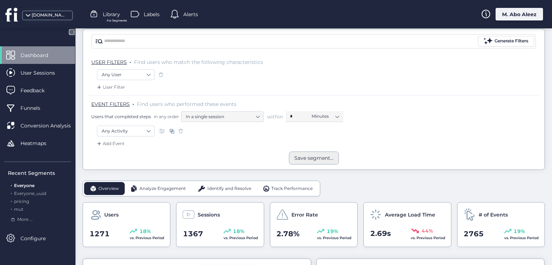
scroll to position [0, 0]
